Goal: Obtain resource: Obtain resource

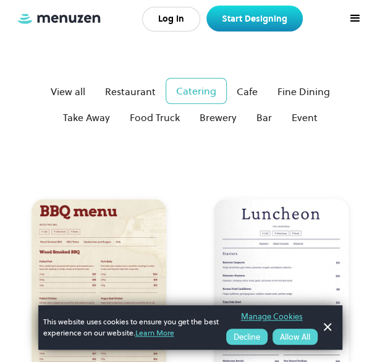
scroll to position [198, 0]
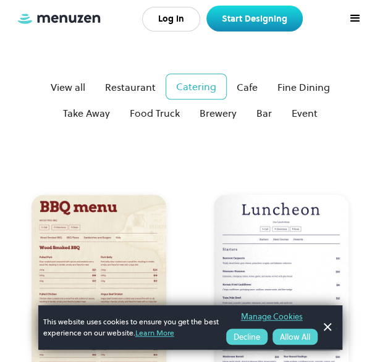
click at [325, 330] on link "Dismiss Banner" at bounding box center [327, 327] width 19 height 19
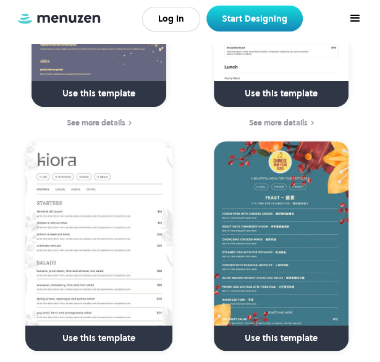
scroll to position [1039, 0]
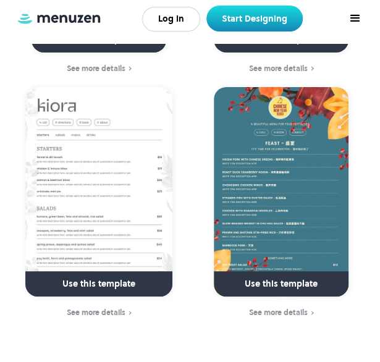
click at [105, 309] on div "See more details" at bounding box center [96, 313] width 59 height 9
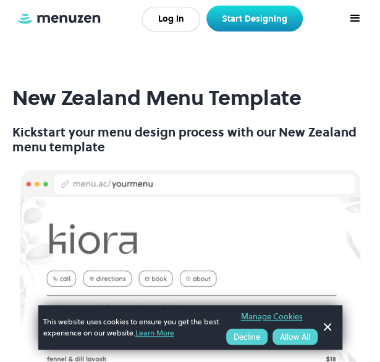
scroll to position [25, 0]
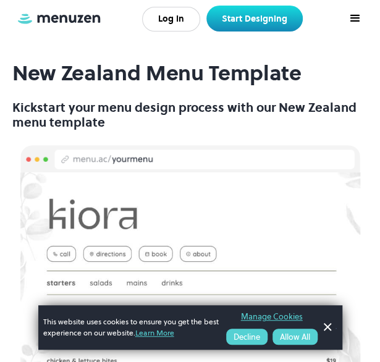
click at [352, 74] on h2 "New Zealand Menu Template" at bounding box center [190, 73] width 356 height 23
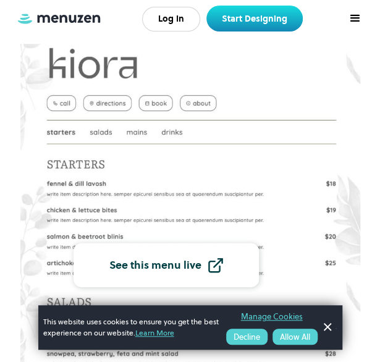
scroll to position [198, 0]
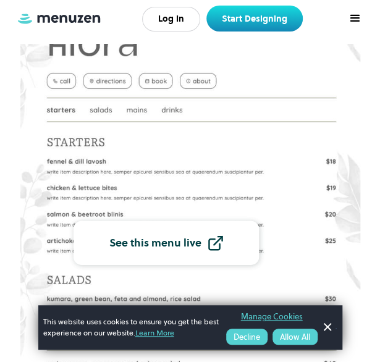
click at [286, 343] on button "Allow All" at bounding box center [295, 337] width 45 height 16
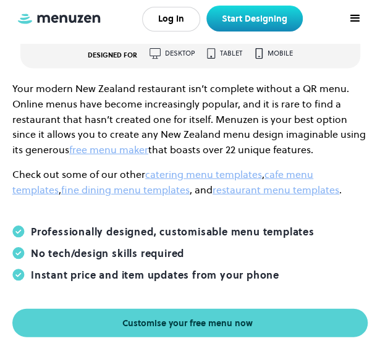
scroll to position [668, 0]
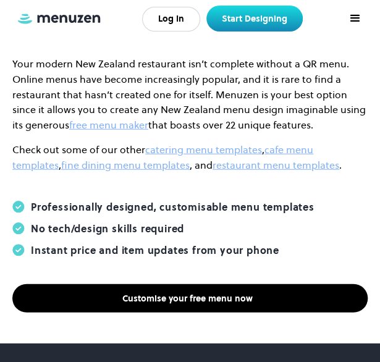
click at [169, 302] on div "Customise your free menu now" at bounding box center [187, 298] width 130 height 9
